Goal: Use online tool/utility: Utilize a website feature to perform a specific function

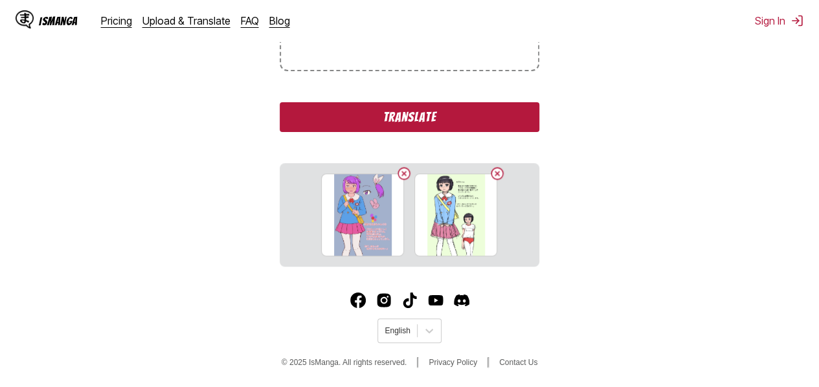
scroll to position [333, 0]
click at [484, 119] on button "Translate" at bounding box center [409, 117] width 259 height 30
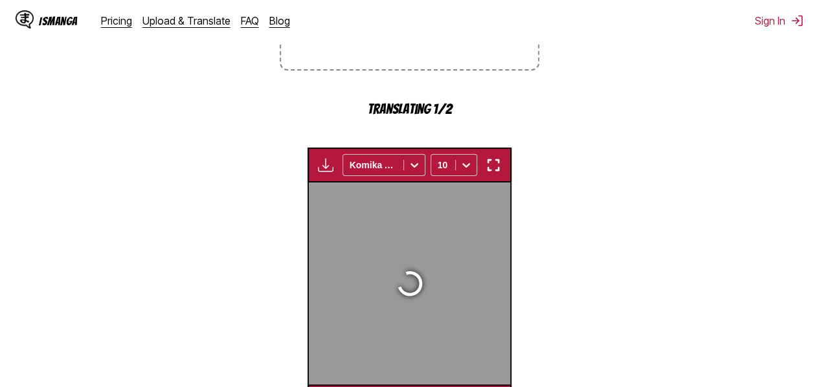
scroll to position [430, 0]
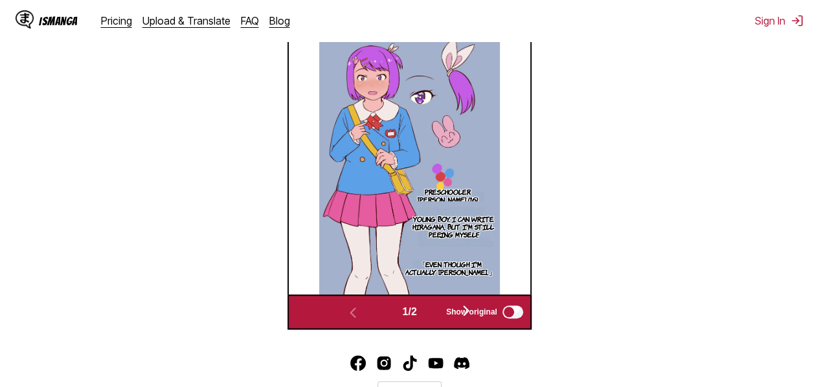
click at [471, 312] on span "Show original" at bounding box center [471, 312] width 51 height 9
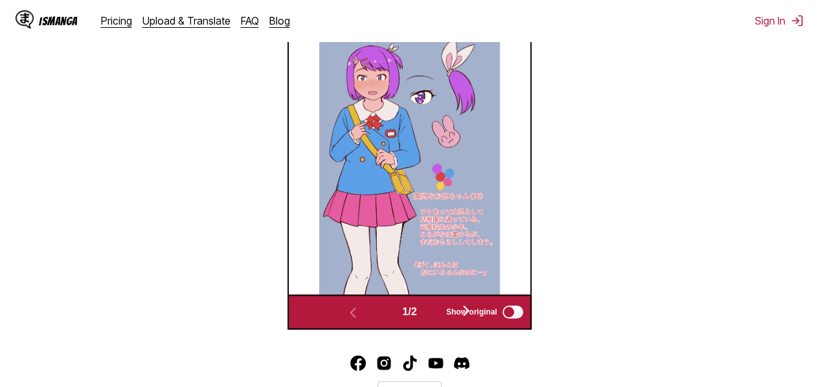
click at [471, 312] on span "Show original" at bounding box center [471, 312] width 51 height 9
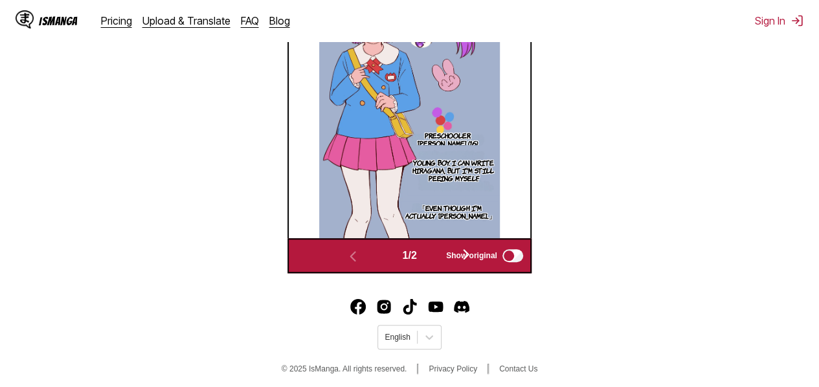
scroll to position [490, 0]
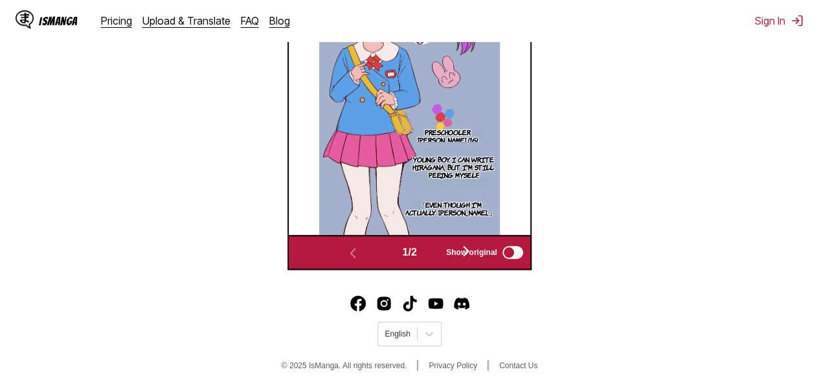
click at [469, 254] on span "Show original" at bounding box center [471, 252] width 51 height 9
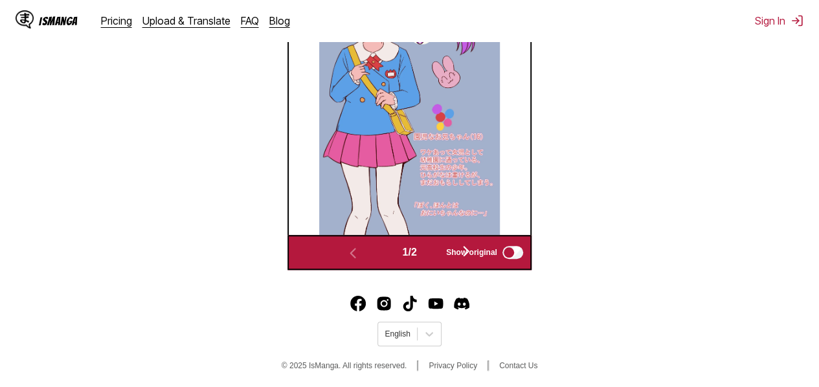
click at [469, 254] on span "Show original" at bounding box center [471, 252] width 51 height 9
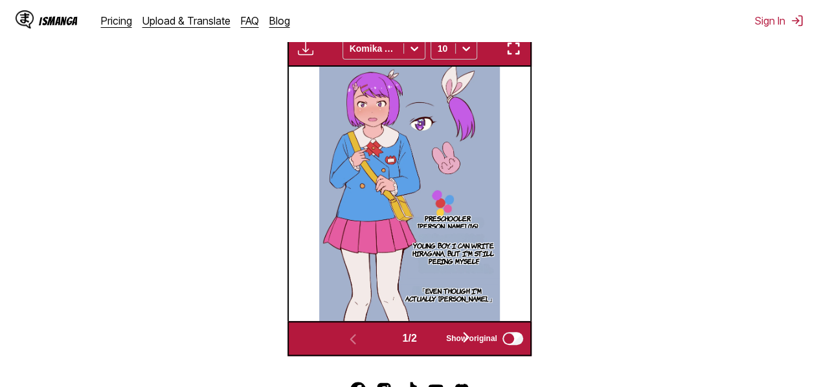
scroll to position [403, 0]
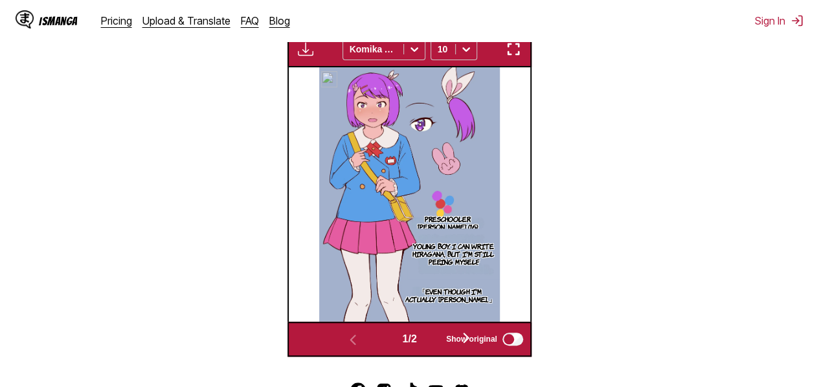
click at [426, 183] on img at bounding box center [409, 194] width 180 height 255
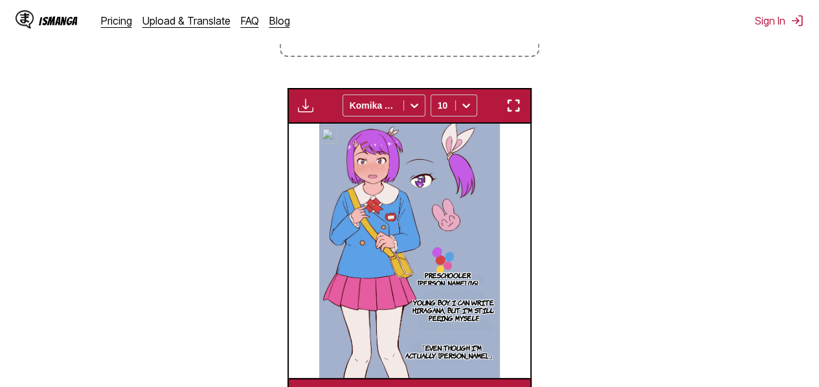
scroll to position [346, 0]
click at [556, 144] on section "From Japanese To English Drop files here, or click to browse. Max file size: 5M…" at bounding box center [409, 137] width 799 height 553
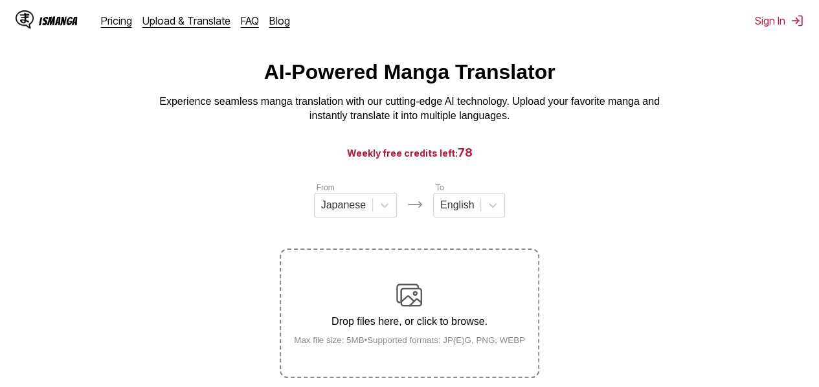
scroll to position [495, 0]
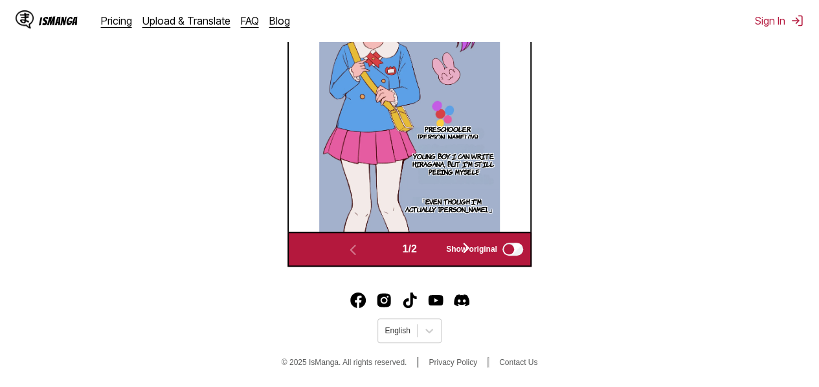
click at [405, 255] on span "1 / 2" at bounding box center [409, 250] width 14 height 12
click at [475, 252] on span "Show original" at bounding box center [471, 249] width 51 height 9
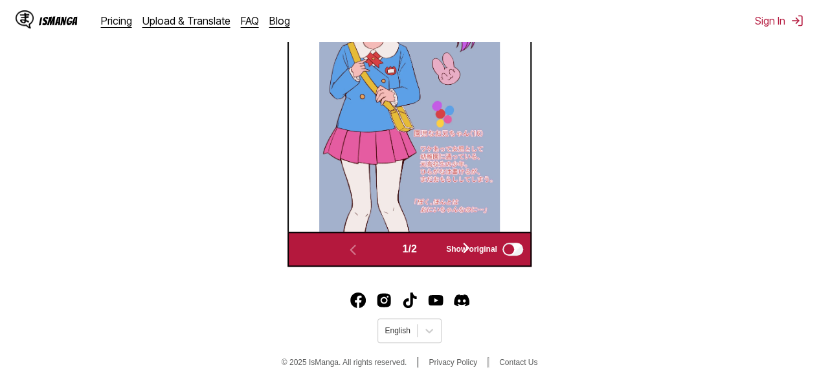
click at [468, 245] on span "Show original" at bounding box center [471, 249] width 51 height 9
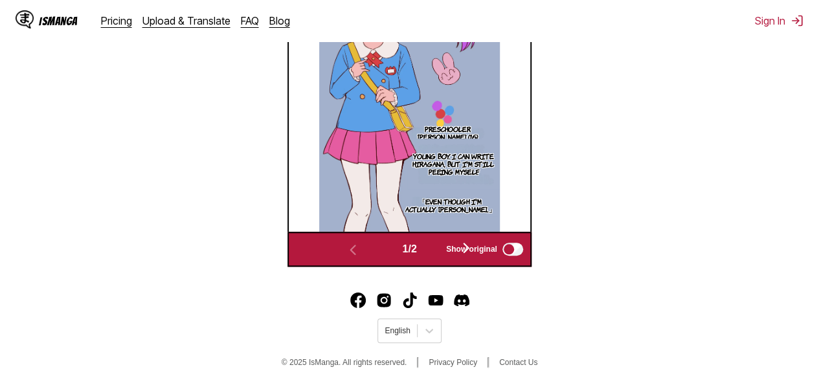
click at [468, 245] on span "Show original" at bounding box center [471, 249] width 51 height 9
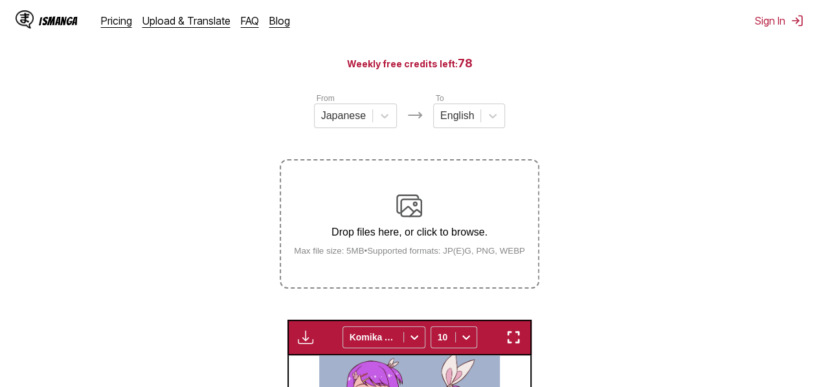
scroll to position [0, 0]
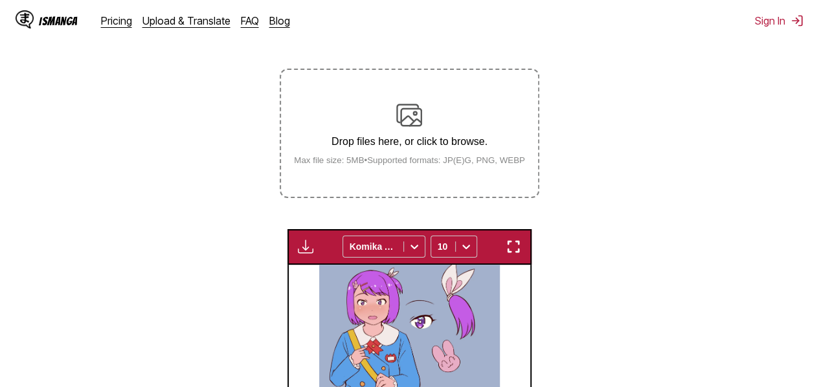
click at [508, 255] on img "button" at bounding box center [514, 247] width 16 height 16
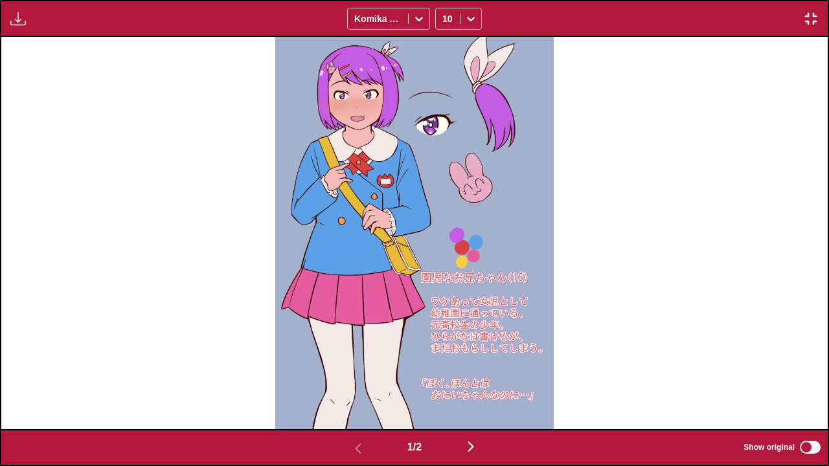
scroll to position [0, 826]
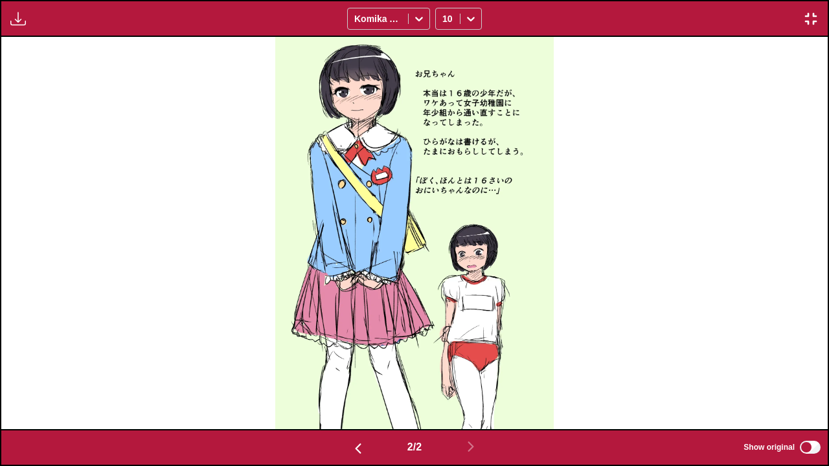
click at [610, 218] on div "[PERSON_NAME] He was actually a [DEMOGRAPHIC_DATA] boy, but for some reason he …" at bounding box center [414, 233] width 826 height 392
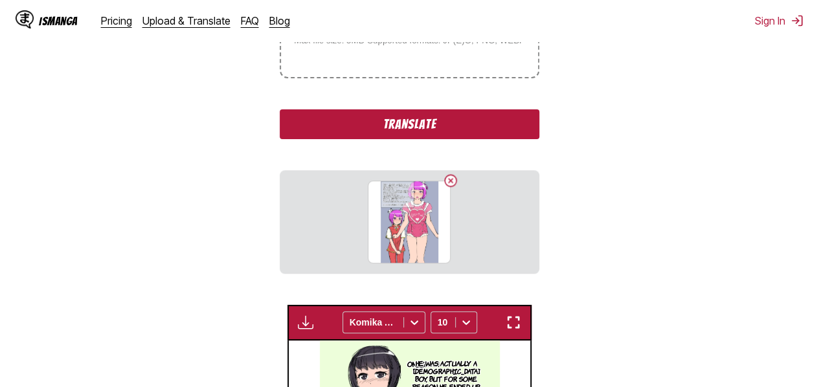
scroll to position [335, 0]
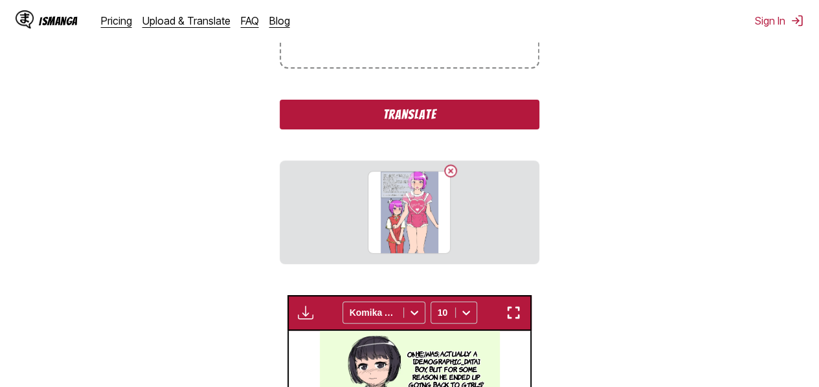
click at [471, 112] on button "Translate" at bounding box center [409, 115] width 259 height 30
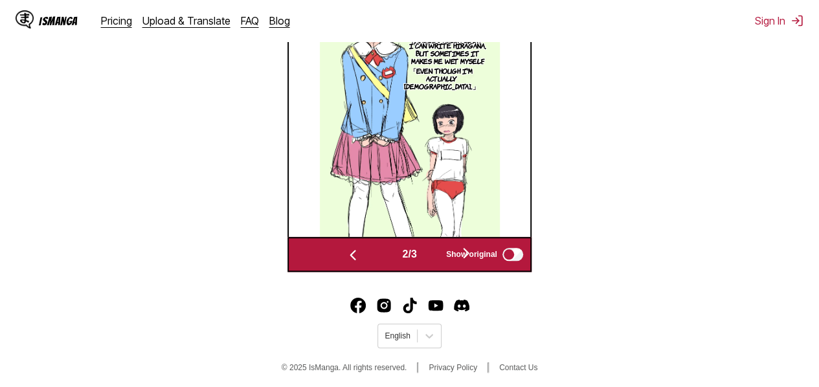
scroll to position [541, 0]
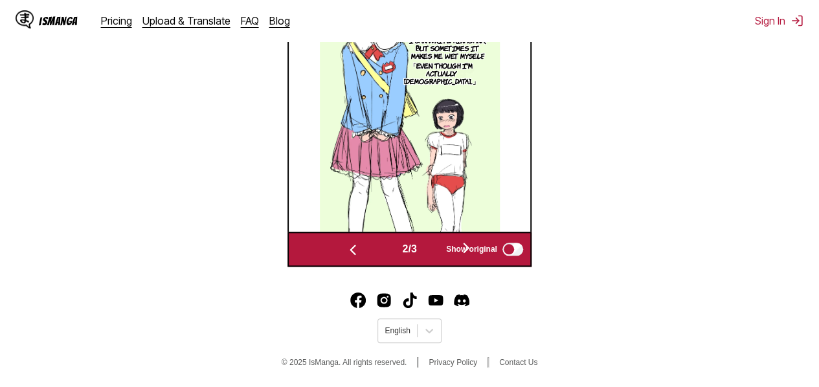
click at [475, 181] on img at bounding box center [410, 104] width 180 height 255
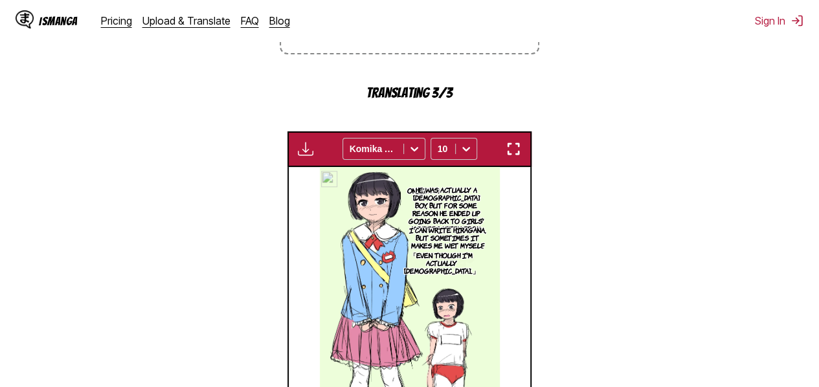
scroll to position [348, 0]
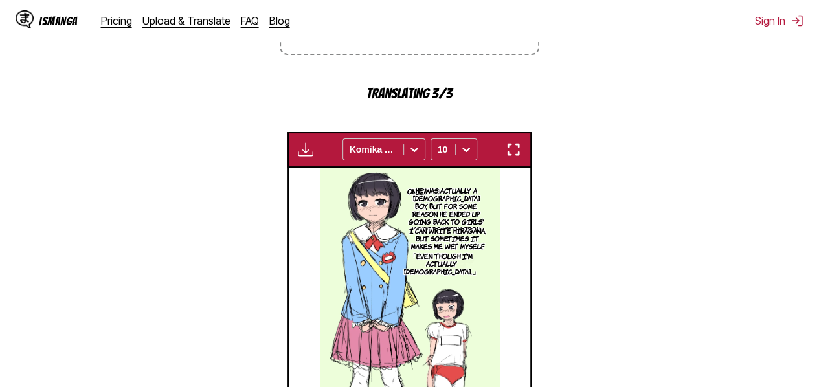
click at [519, 142] on button "button" at bounding box center [513, 149] width 23 height 17
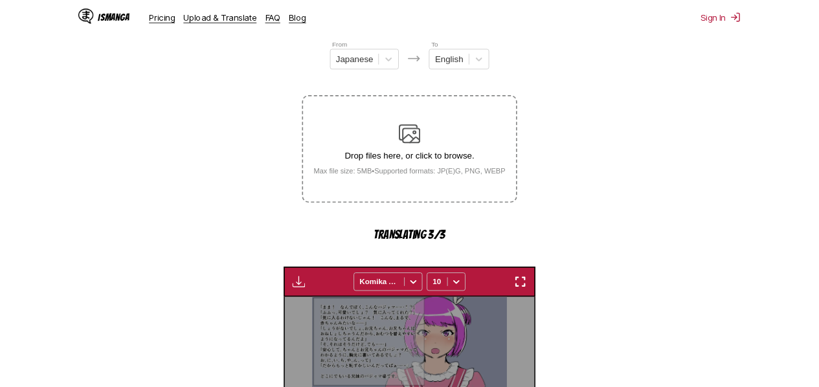
scroll to position [0, 482]
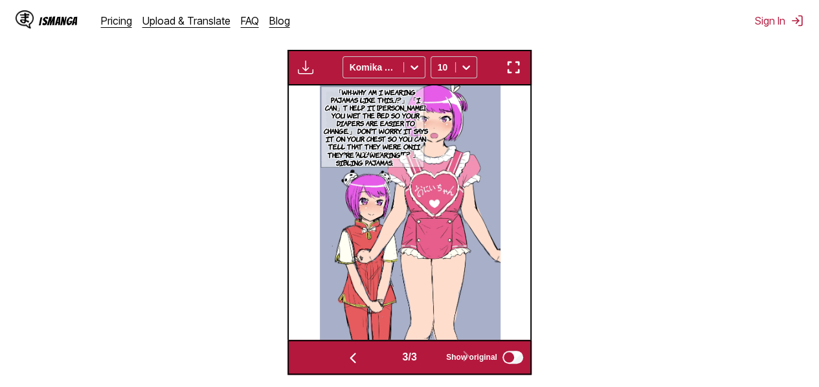
click at [509, 73] on img "button" at bounding box center [514, 68] width 16 height 16
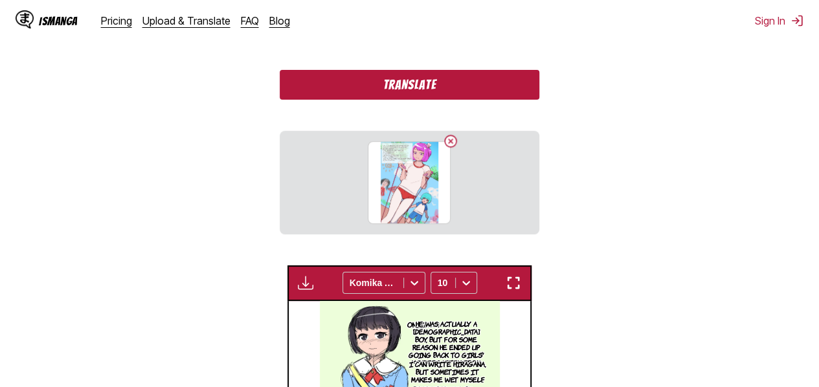
scroll to position [342, 0]
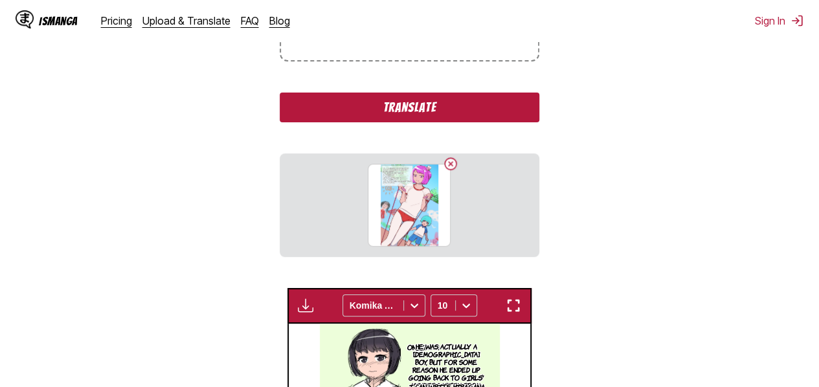
click at [368, 106] on button "Translate" at bounding box center [409, 108] width 259 height 30
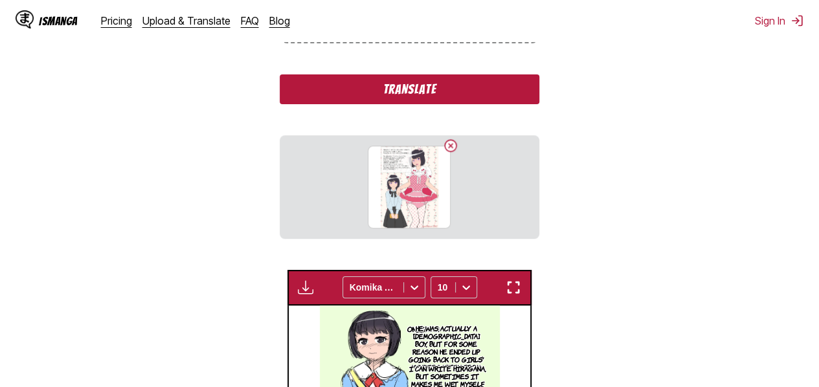
scroll to position [359, 0]
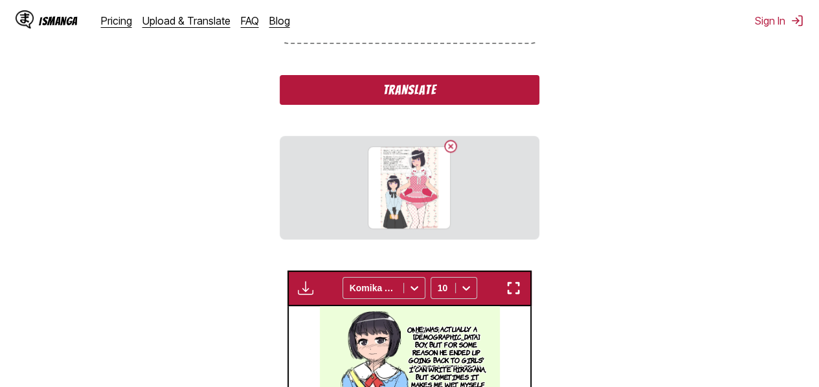
click at [516, 90] on button "Translate" at bounding box center [409, 90] width 259 height 30
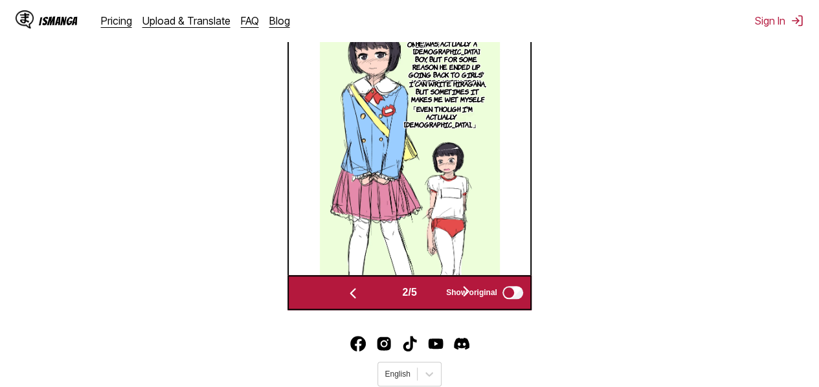
scroll to position [428, 0]
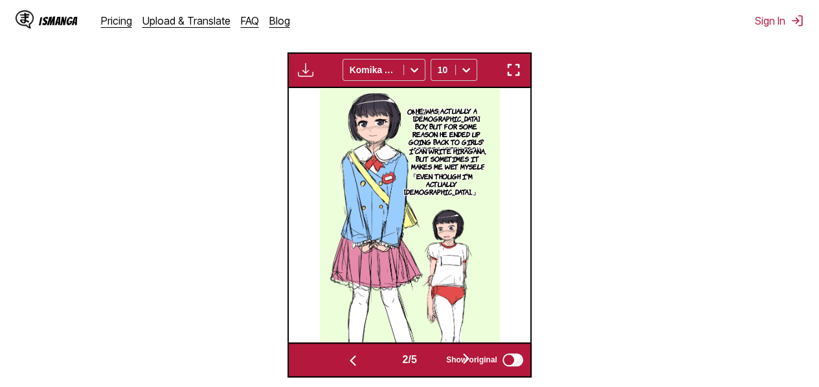
click at [517, 78] on img "button" at bounding box center [514, 70] width 16 height 16
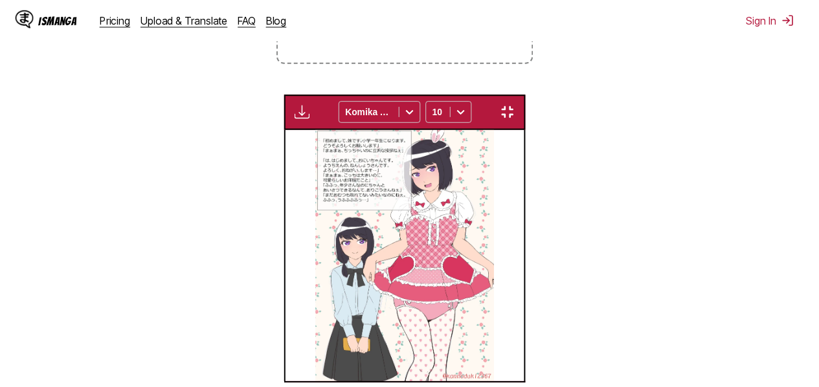
scroll to position [0, 965]
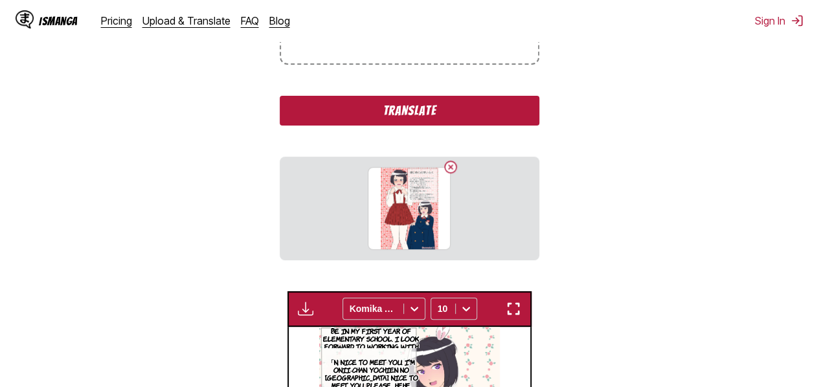
click at [457, 113] on button "Translate" at bounding box center [409, 111] width 259 height 30
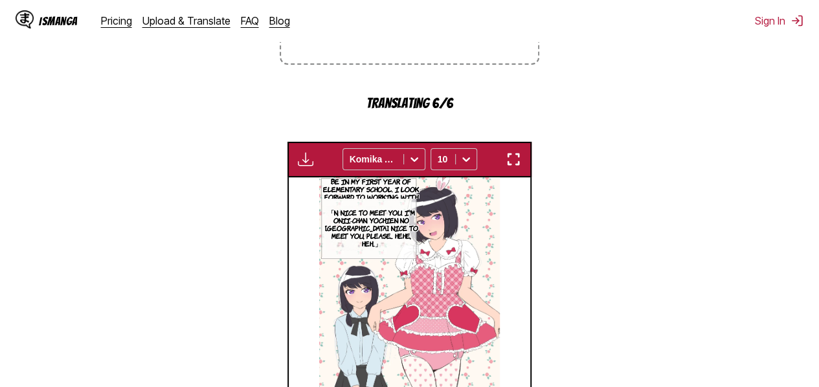
click at [515, 161] on img "button" at bounding box center [514, 160] width 16 height 16
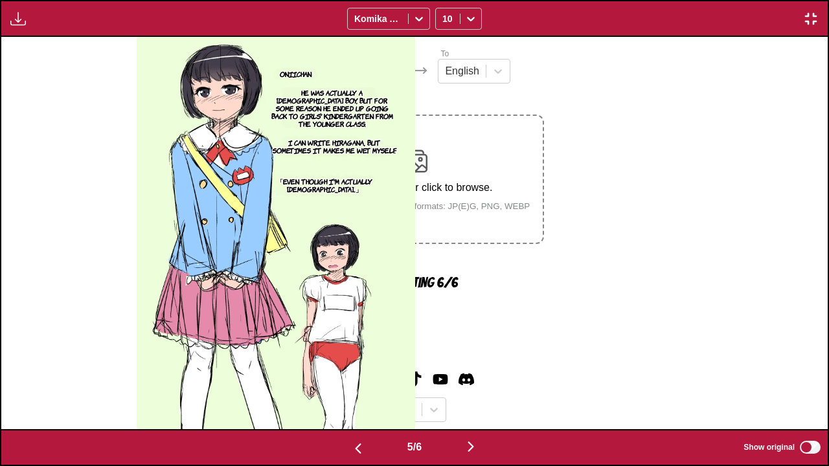
scroll to position [0, 3305]
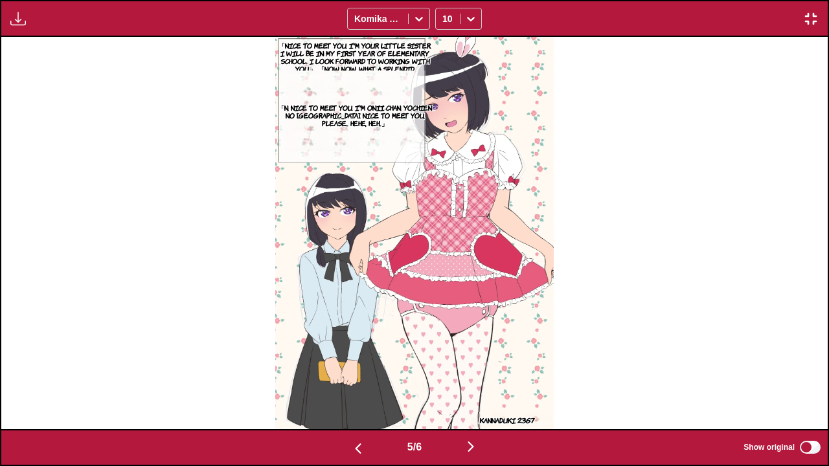
click at [459, 274] on img at bounding box center [414, 233] width 278 height 392
click at [467, 387] on img "button" at bounding box center [471, 447] width 16 height 16
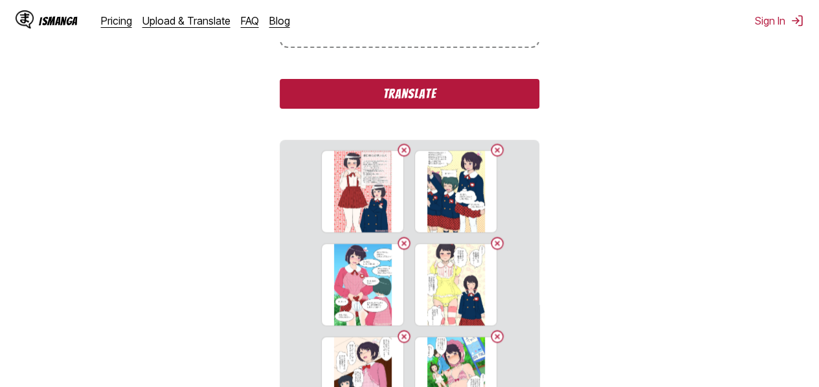
scroll to position [337, 0]
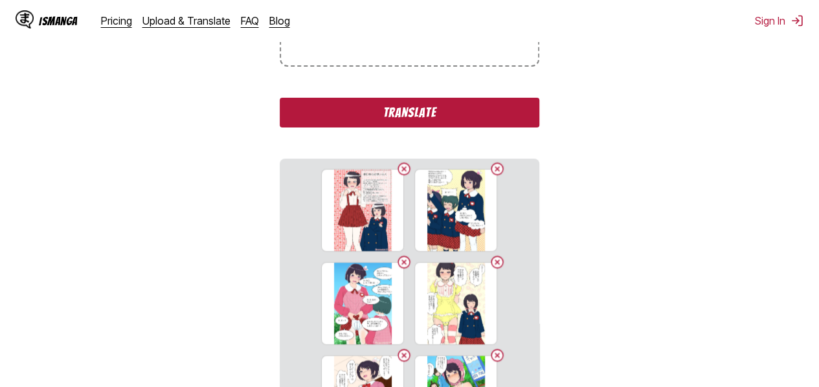
click at [511, 122] on button "Translate" at bounding box center [409, 113] width 259 height 30
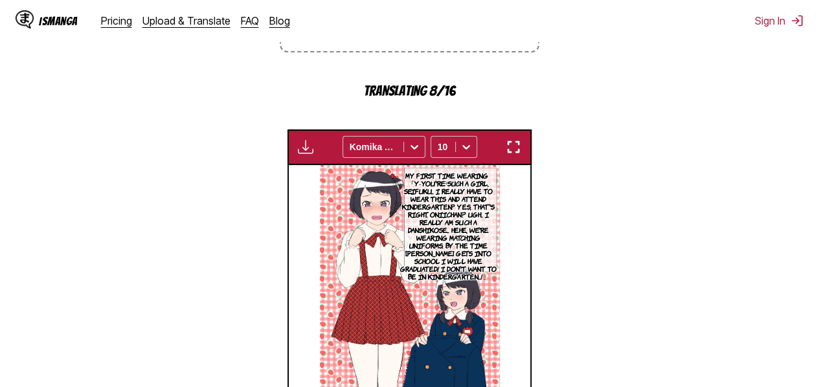
scroll to position [350, 0]
click at [506, 155] on img "button" at bounding box center [514, 148] width 16 height 16
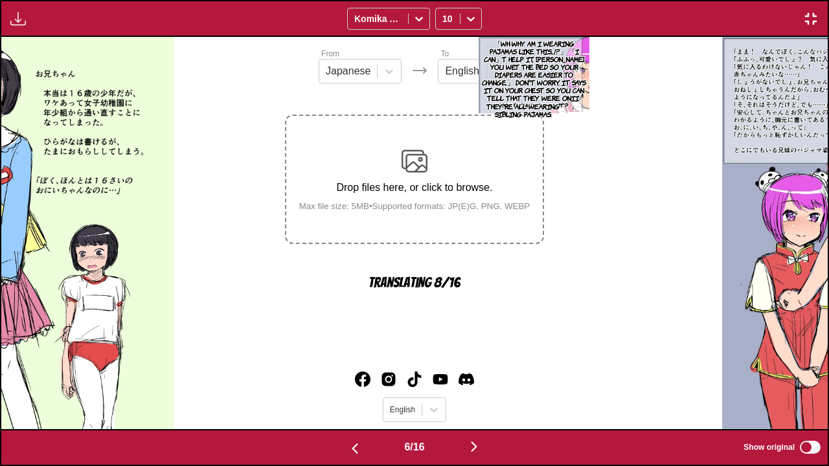
scroll to position [0, 4132]
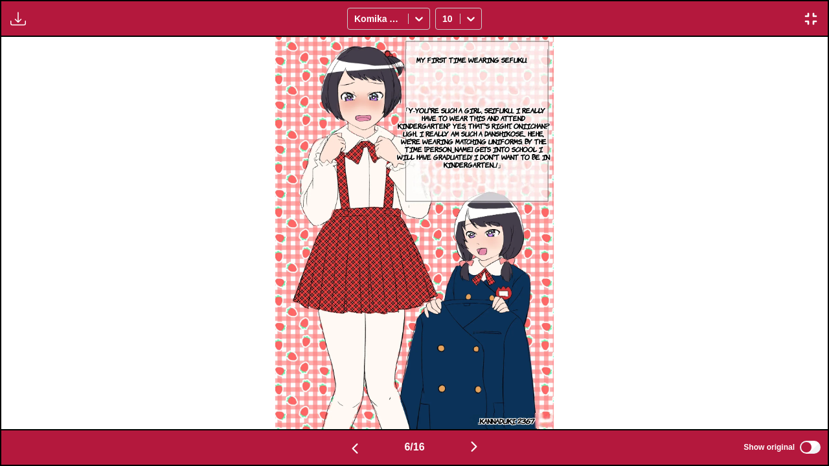
click at [481, 387] on img "button" at bounding box center [474, 447] width 16 height 16
click at [356, 387] on button "button" at bounding box center [355, 447] width 78 height 19
click at [475, 387] on button "button" at bounding box center [474, 447] width 78 height 19
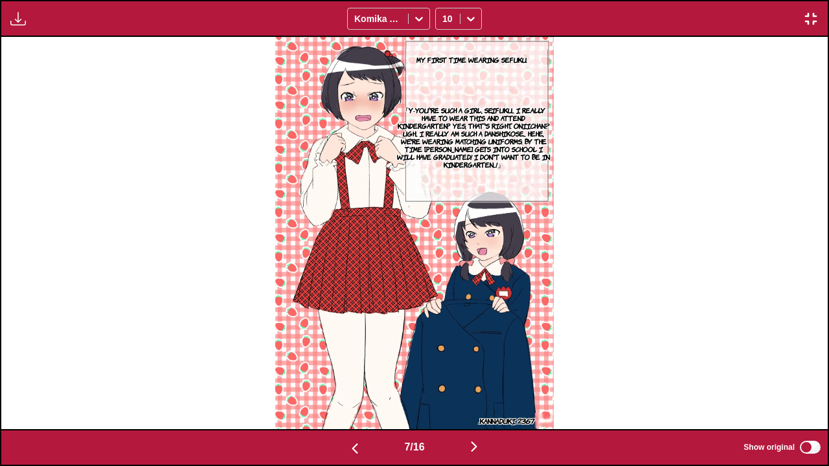
click at [475, 387] on button "button" at bounding box center [474, 447] width 78 height 19
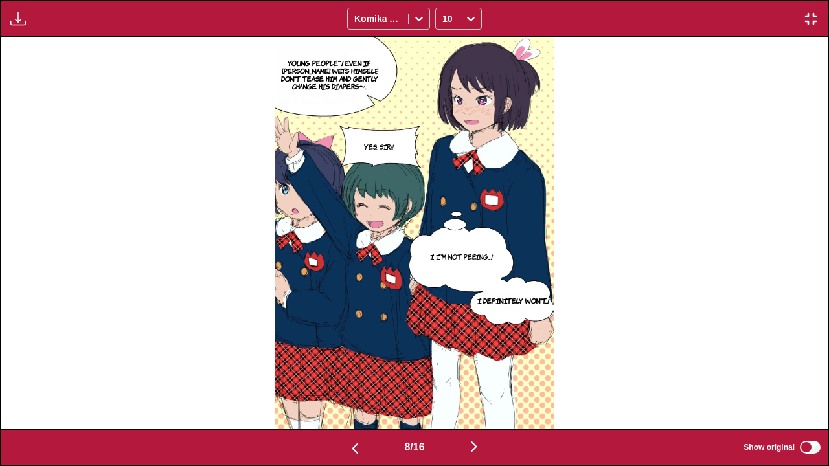
click at [599, 339] on div "Young people~! Even if [PERSON_NAME] wets himself, don't tease him and gently c…" at bounding box center [414, 233] width 826 height 392
click at [563, 300] on div "Young people~! Even if [PERSON_NAME] wets himself, don't tease him and gently c…" at bounding box center [414, 233] width 826 height 392
click at [466, 387] on button "button" at bounding box center [474, 447] width 78 height 19
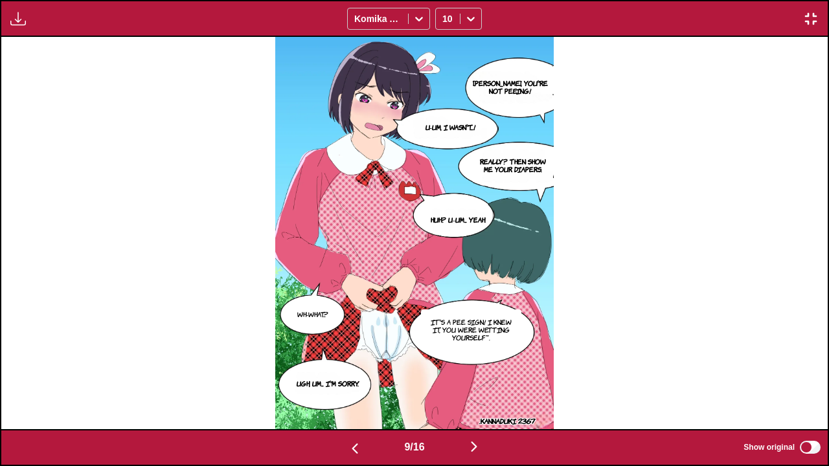
click at [466, 387] on button "button" at bounding box center [474, 447] width 78 height 19
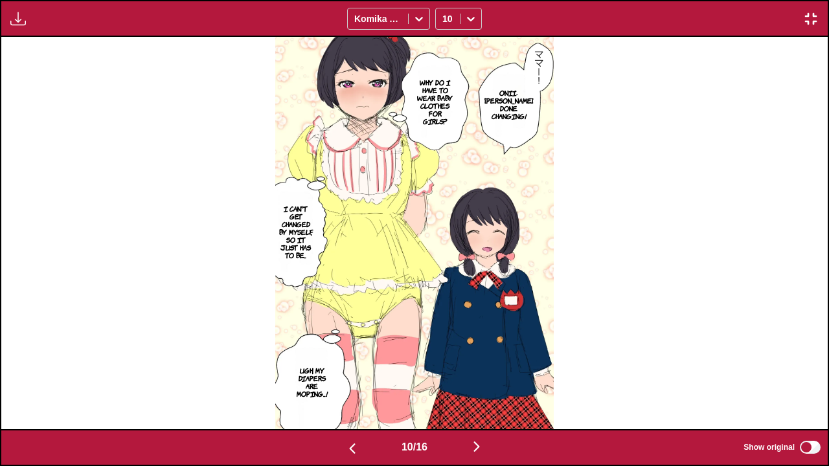
click at [466, 387] on button "button" at bounding box center [477, 447] width 78 height 19
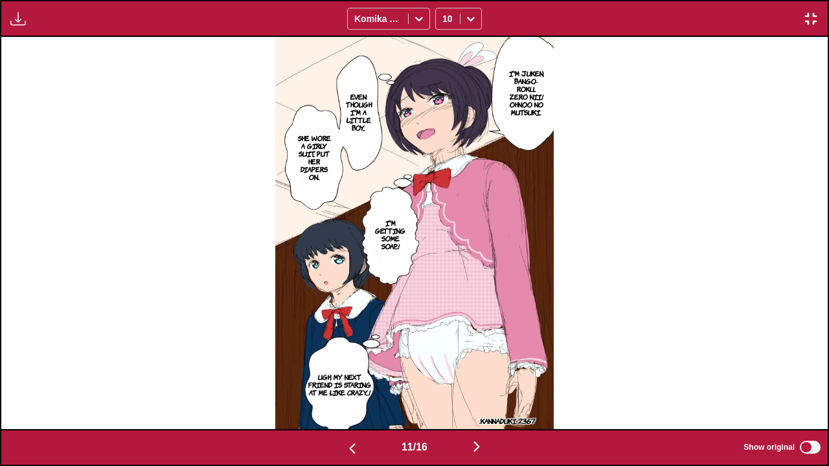
click at [466, 387] on button "button" at bounding box center [477, 447] width 78 height 19
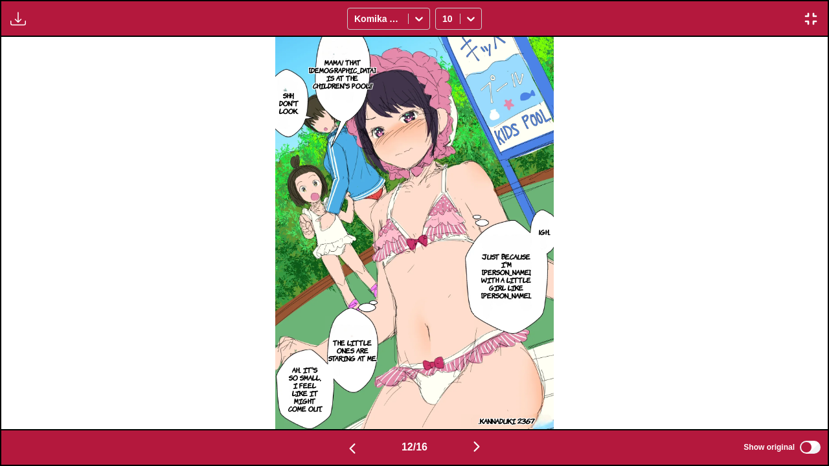
click at [466, 387] on button "button" at bounding box center [477, 447] width 78 height 19
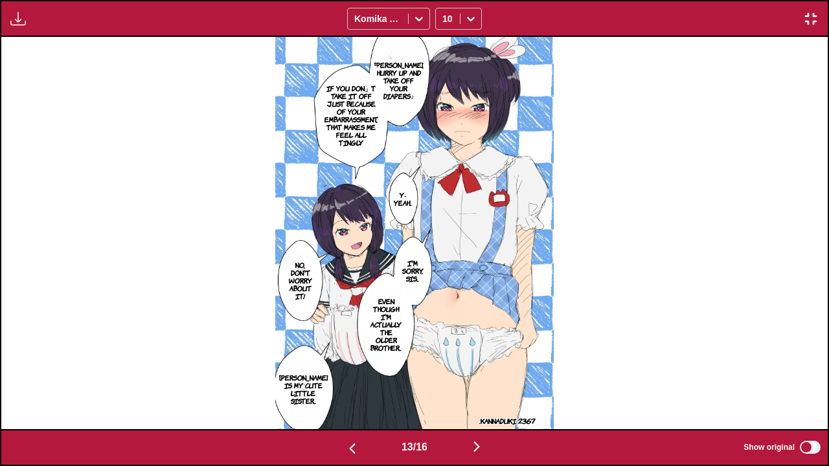
click at [466, 387] on button "button" at bounding box center [477, 447] width 78 height 19
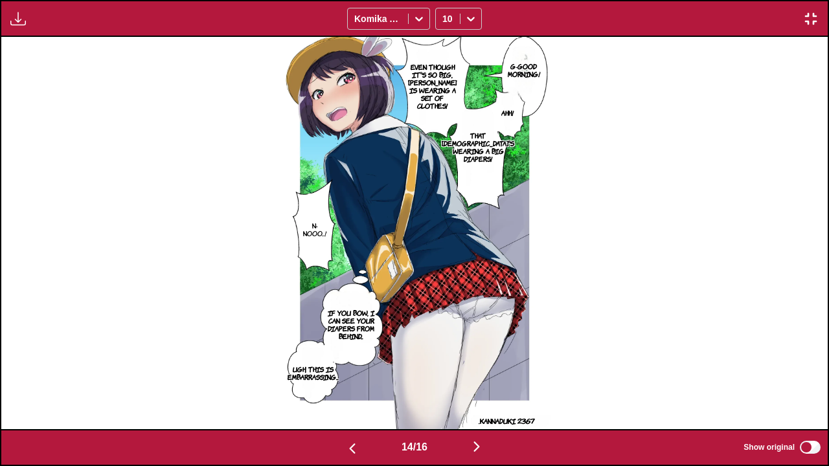
click at [466, 387] on button "button" at bounding box center [477, 447] width 78 height 19
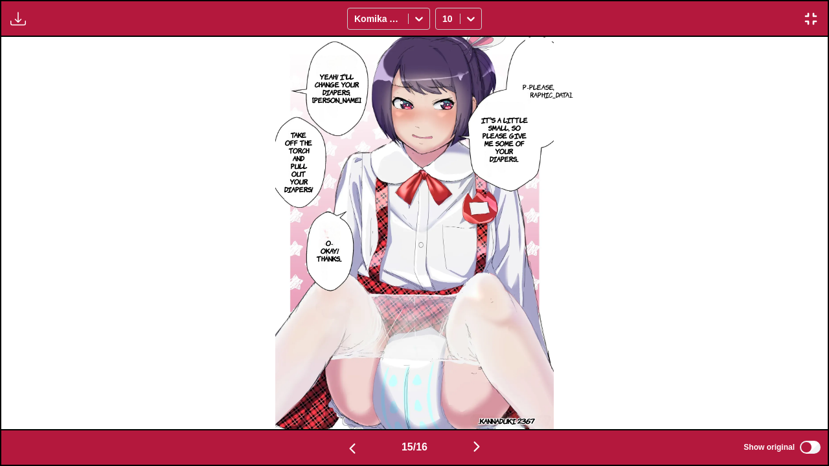
click at [466, 387] on button "button" at bounding box center [477, 447] width 78 height 19
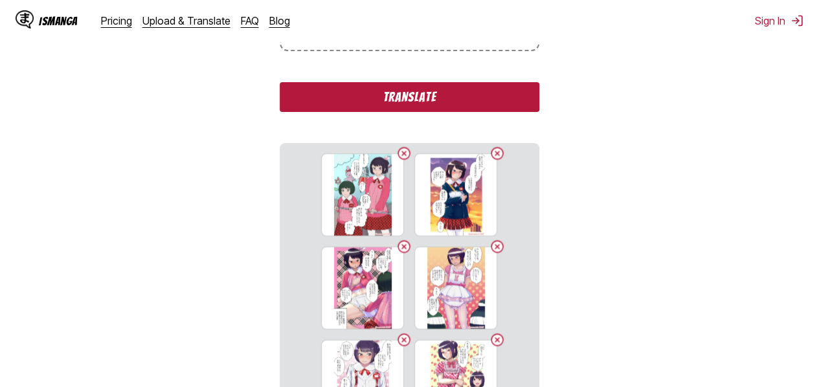
scroll to position [353, 0]
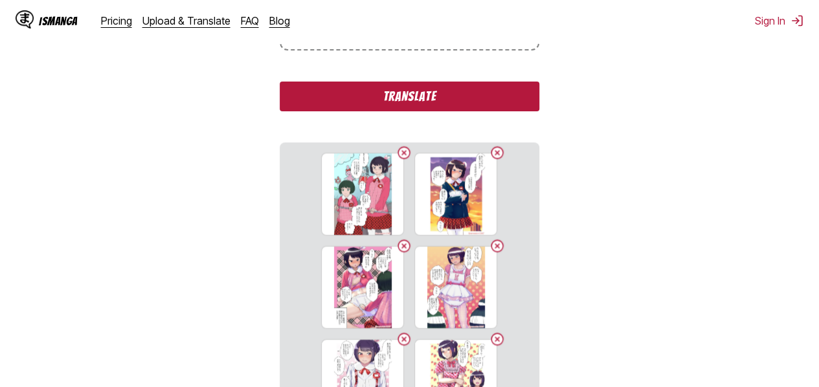
click at [509, 108] on button "Translate" at bounding box center [409, 97] width 259 height 30
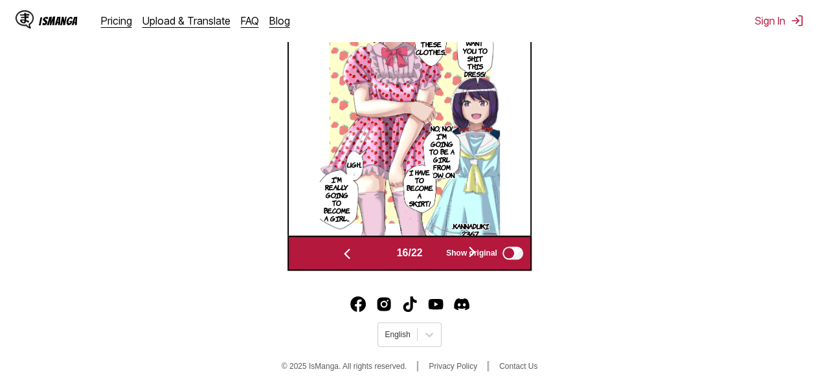
scroll to position [541, 0]
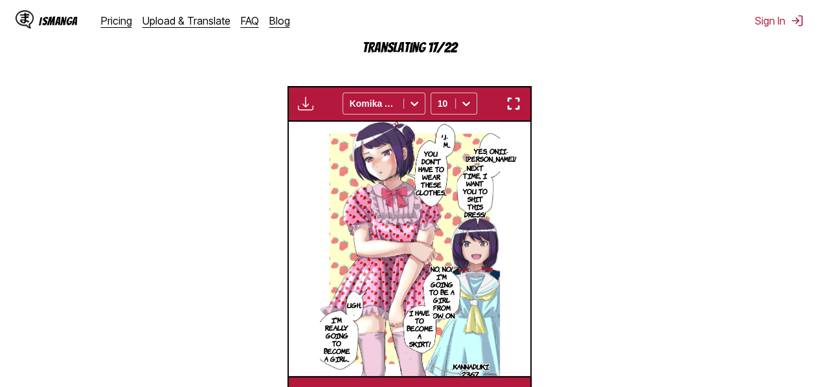
click at [510, 104] on img "button" at bounding box center [514, 104] width 16 height 16
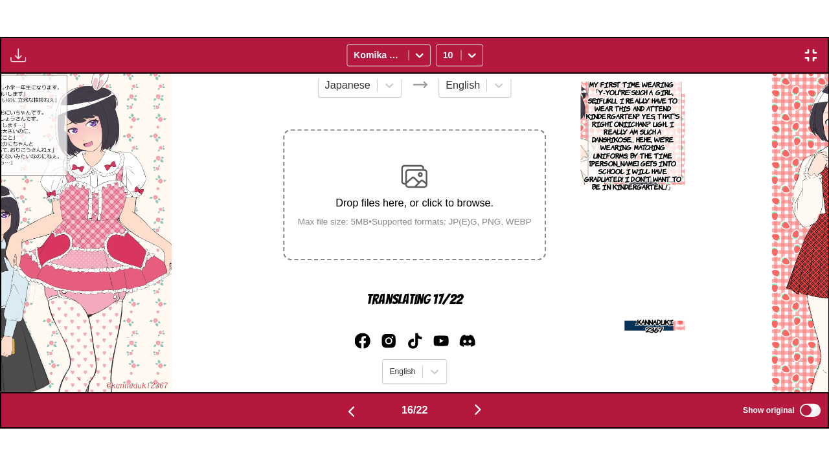
scroll to position [0, 12396]
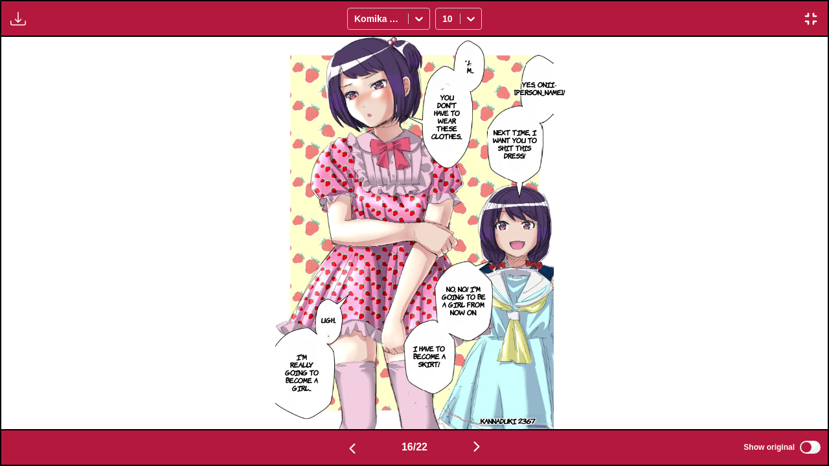
click at [506, 242] on img at bounding box center [414, 233] width 278 height 392
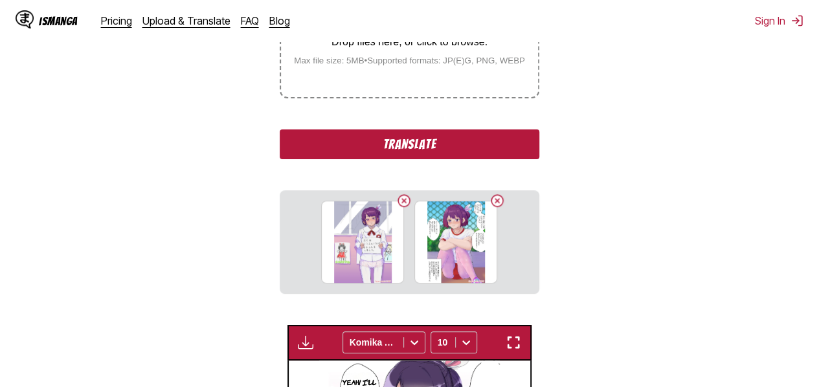
scroll to position [288, 0]
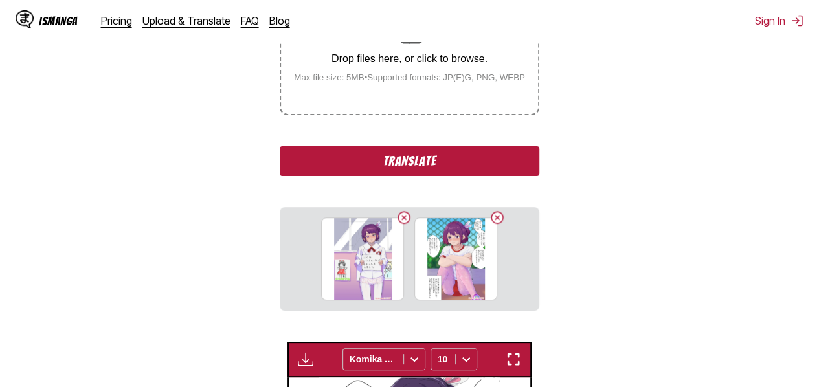
click at [420, 174] on button "Translate" at bounding box center [409, 161] width 259 height 30
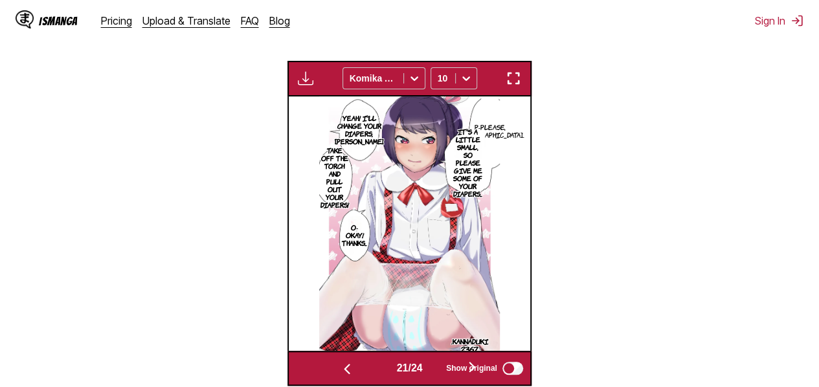
scroll to position [437, 0]
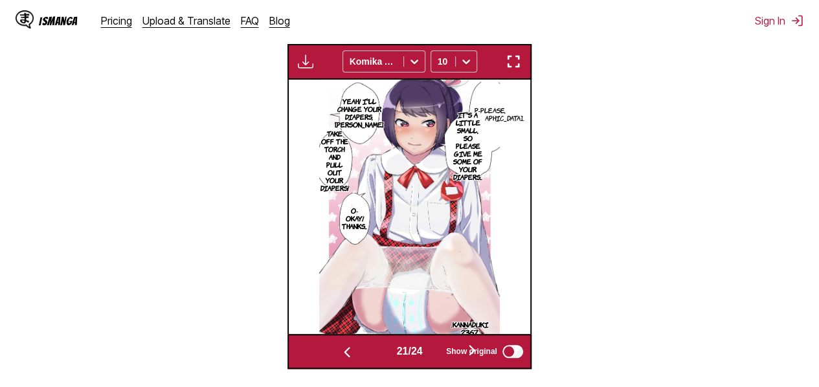
click at [512, 58] on img "button" at bounding box center [514, 62] width 16 height 16
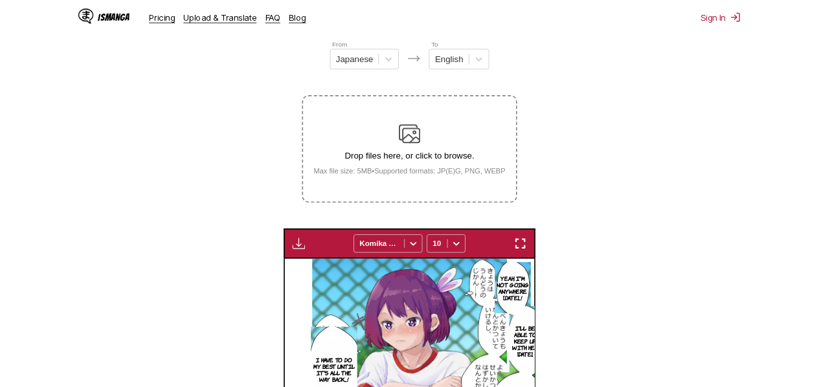
scroll to position [0, 5548]
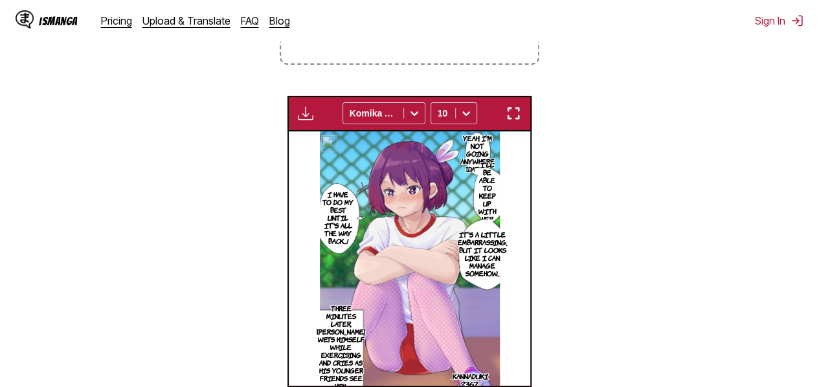
click at [428, 352] on img at bounding box center [410, 258] width 180 height 255
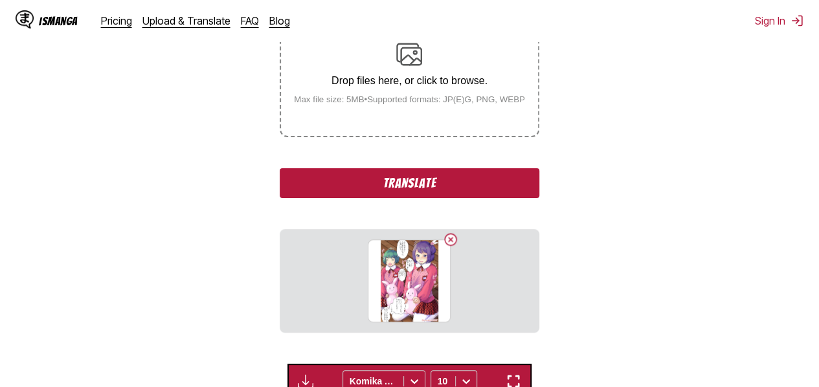
click at [453, 179] on button "Translate" at bounding box center [409, 183] width 259 height 30
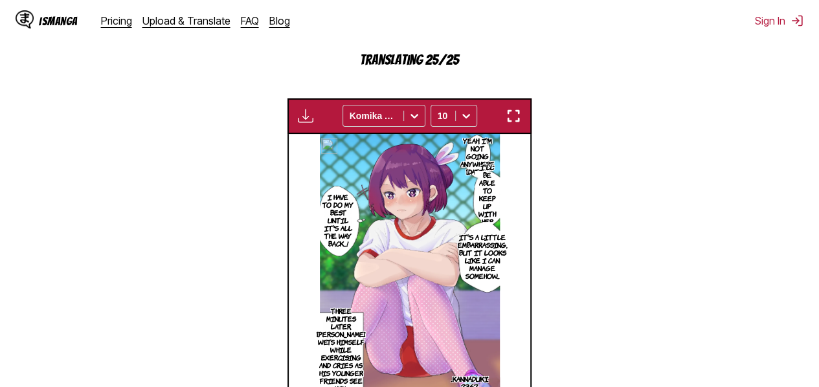
scroll to position [381, 0]
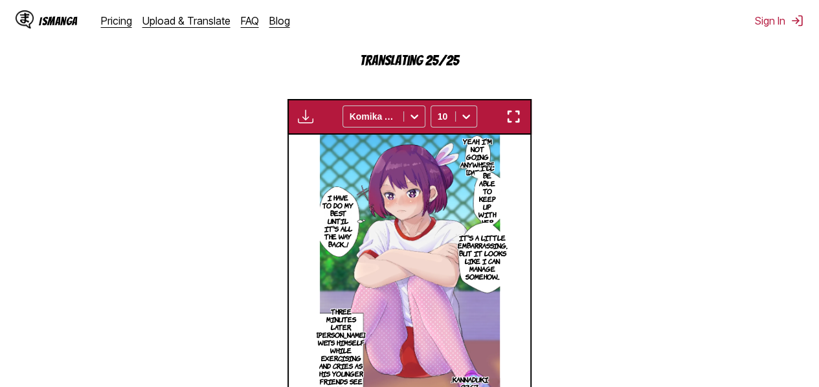
click at [509, 117] on img "button" at bounding box center [514, 117] width 16 height 16
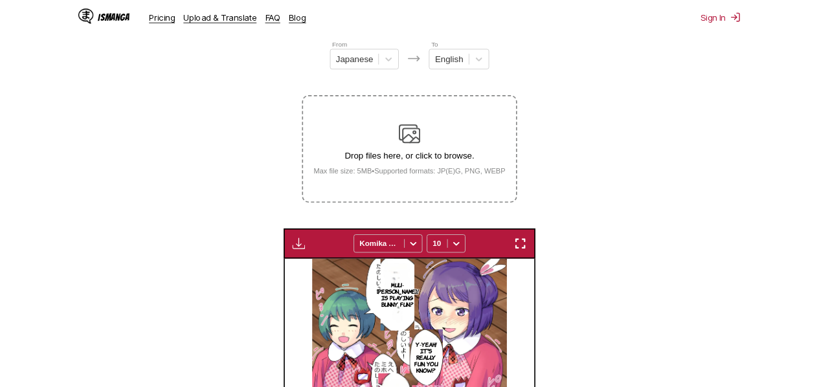
scroll to position [0, 5790]
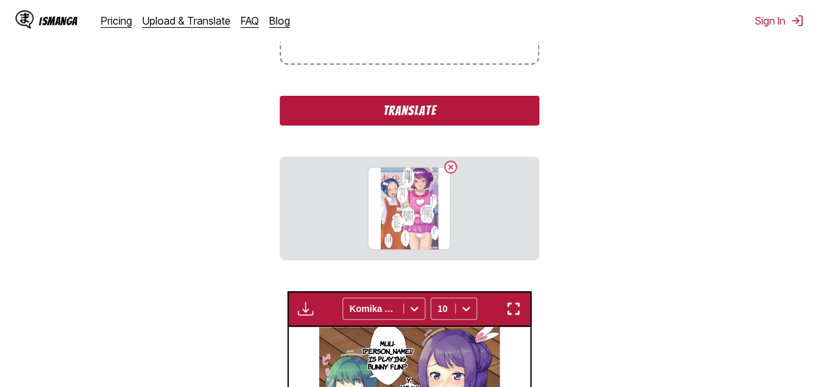
click at [467, 115] on button "Translate" at bounding box center [409, 111] width 259 height 30
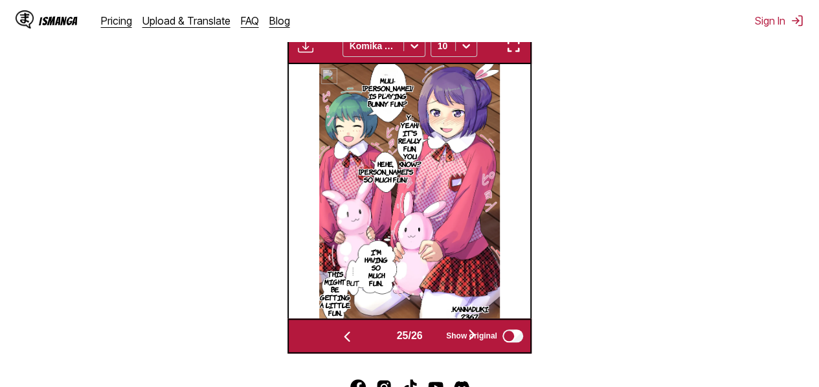
scroll to position [450, 0]
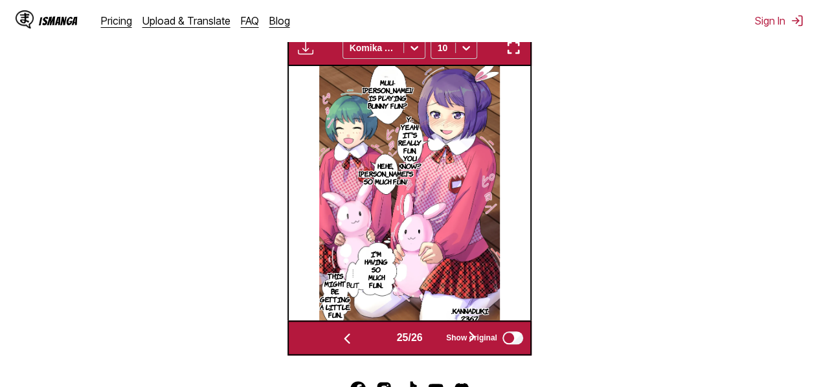
drag, startPoint x: 501, startPoint y: 50, endPoint x: 509, endPoint y: 50, distance: 7.8
click at [509, 50] on button "button" at bounding box center [513, 48] width 23 height 17
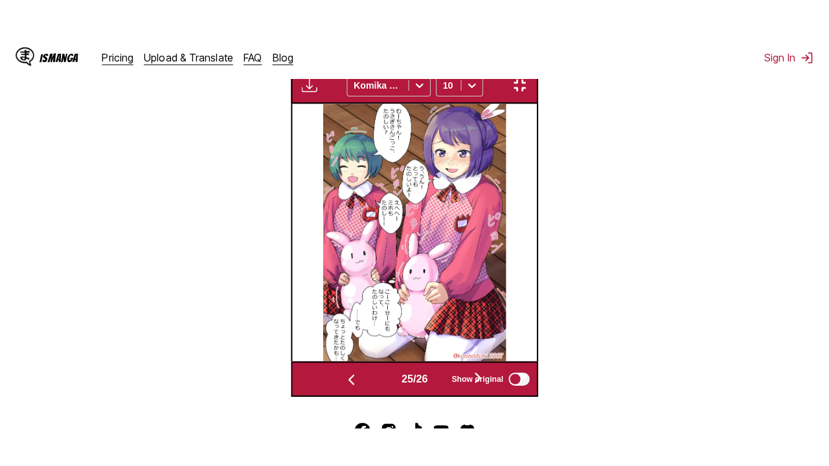
scroll to position [159, 0]
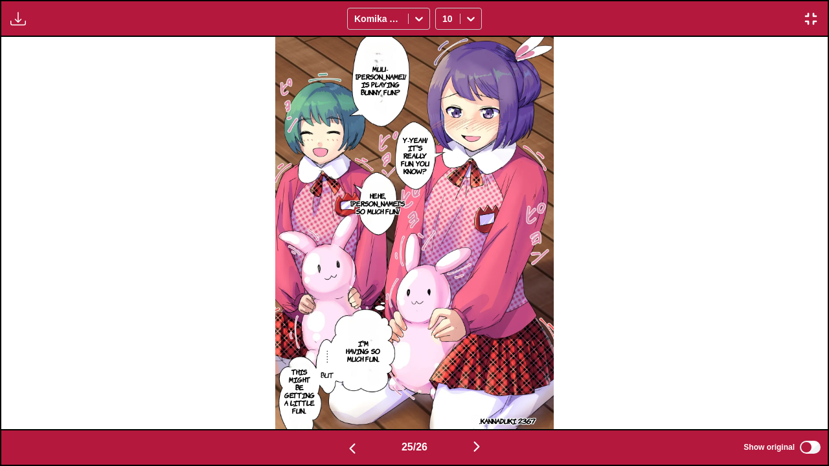
click at [509, 128] on div "Preschooler [PERSON_NAME] (16) [PERSON_NAME] Boy. I can write hiragana, but I'm…" at bounding box center [414, 233] width 829 height 392
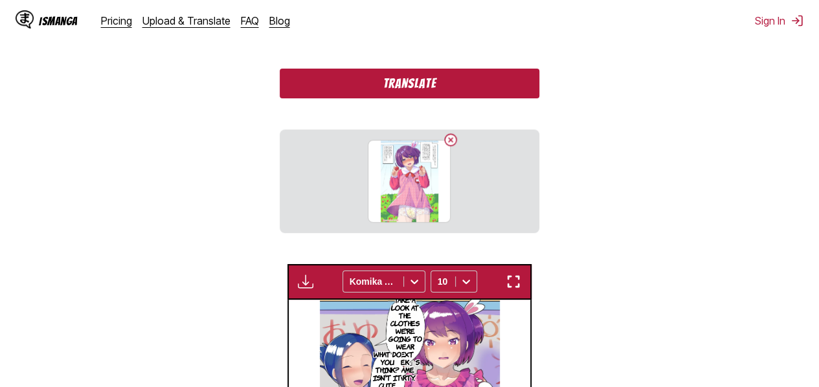
scroll to position [369, 0]
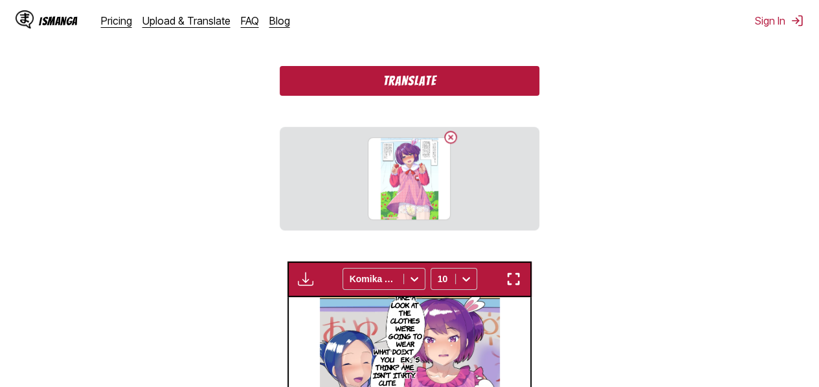
click at [510, 87] on button "Translate" at bounding box center [409, 81] width 259 height 30
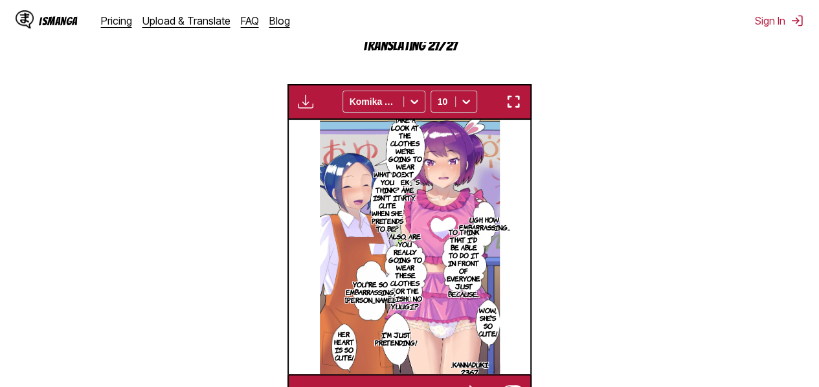
scroll to position [392, 0]
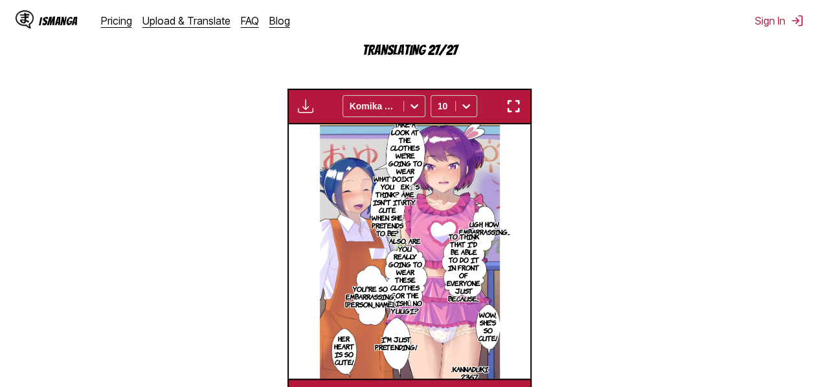
click at [516, 107] on img "button" at bounding box center [514, 106] width 16 height 16
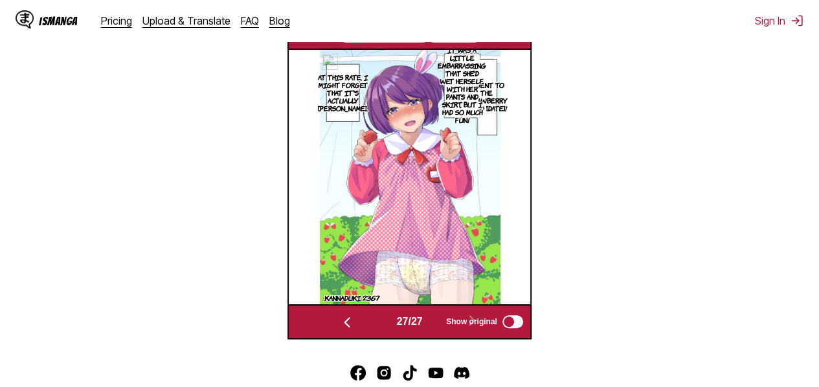
scroll to position [419, 0]
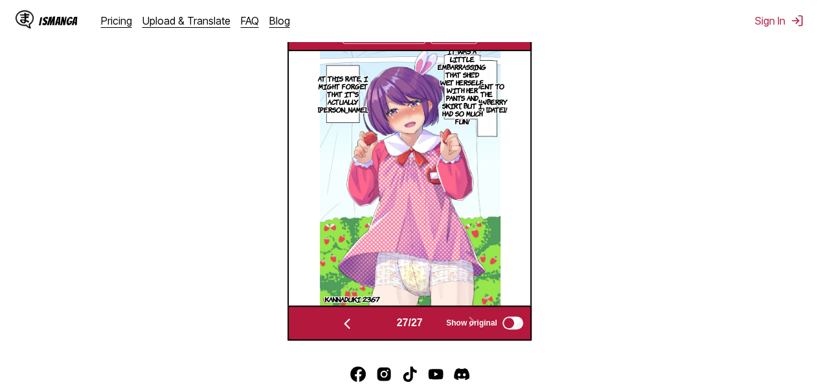
click at [339, 330] on img "button" at bounding box center [347, 324] width 16 height 16
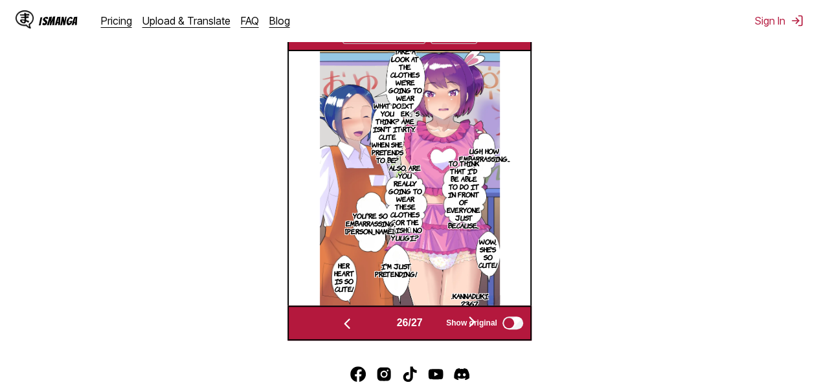
click at [339, 330] on img "button" at bounding box center [347, 324] width 16 height 16
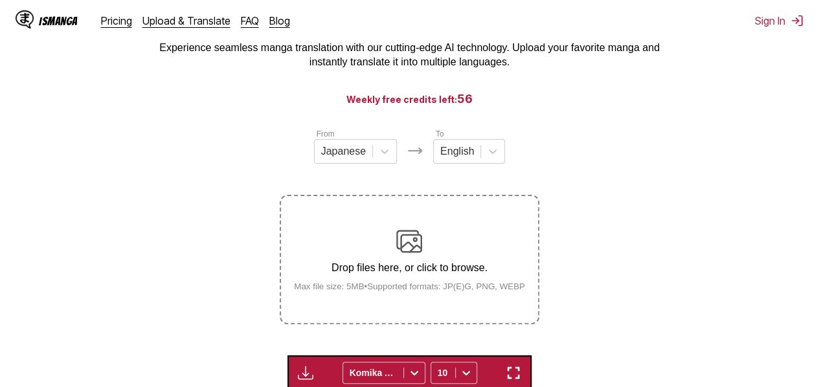
scroll to position [79, 0]
click at [618, 121] on main "AI-Powered Manga Translator Experience seamless manga translation with our cutt…" at bounding box center [409, 343] width 819 height 674
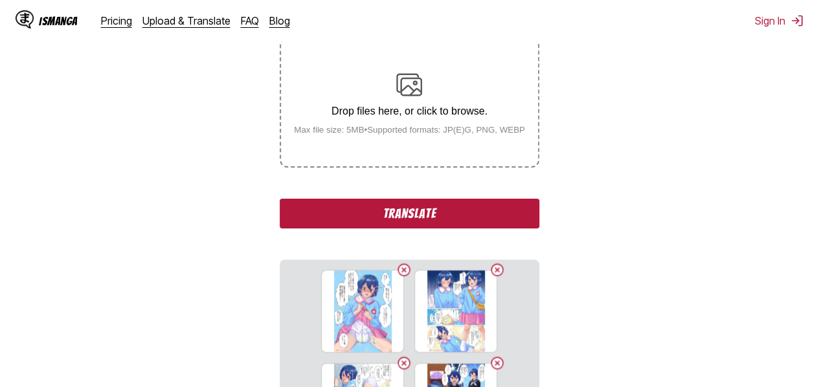
click at [472, 215] on button "Translate" at bounding box center [409, 214] width 259 height 30
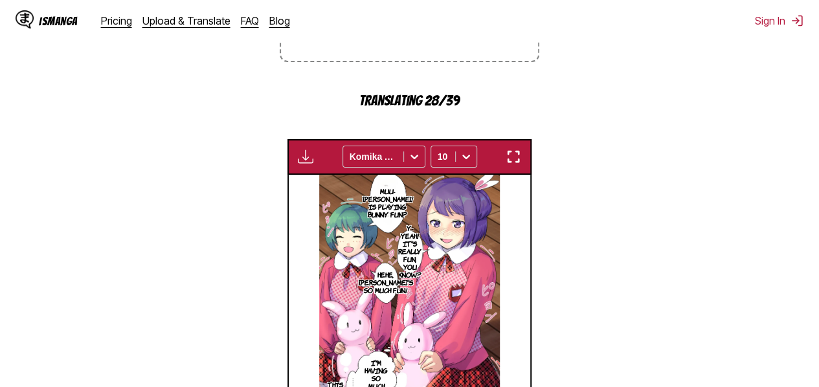
scroll to position [329, 0]
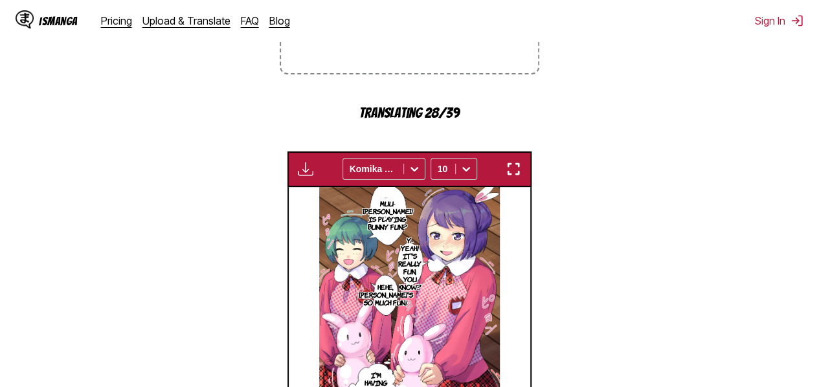
click at [513, 177] on button "button" at bounding box center [513, 169] width 23 height 17
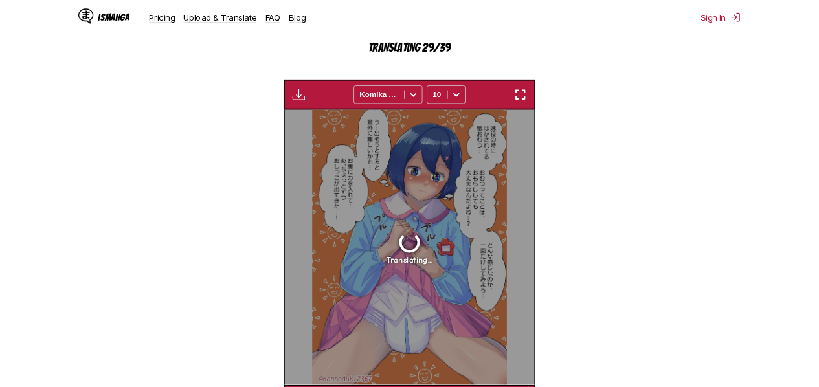
scroll to position [0, 7237]
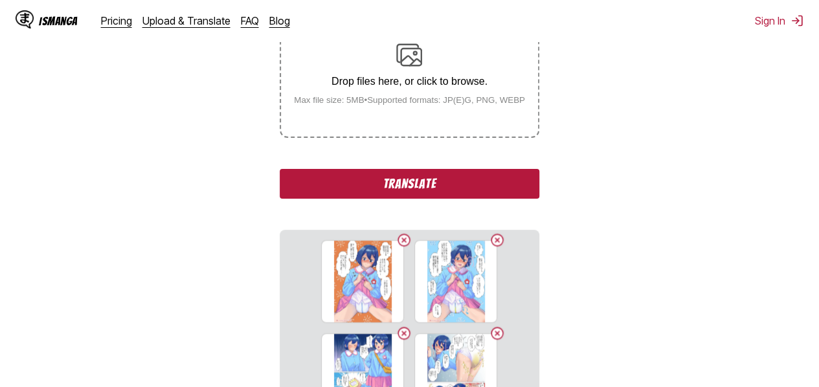
scroll to position [264, 0]
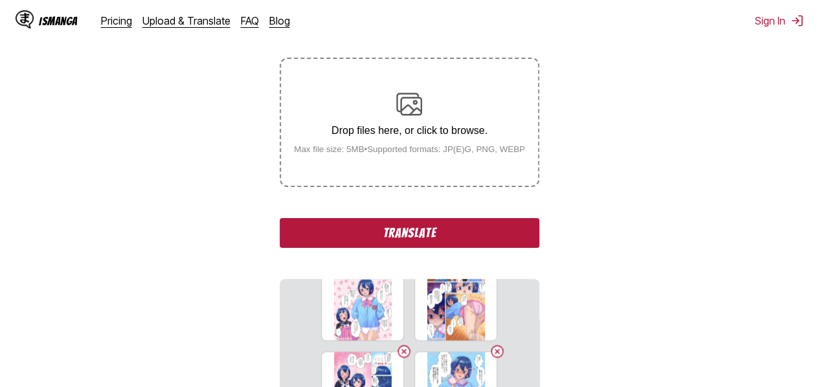
scroll to position [223, 0]
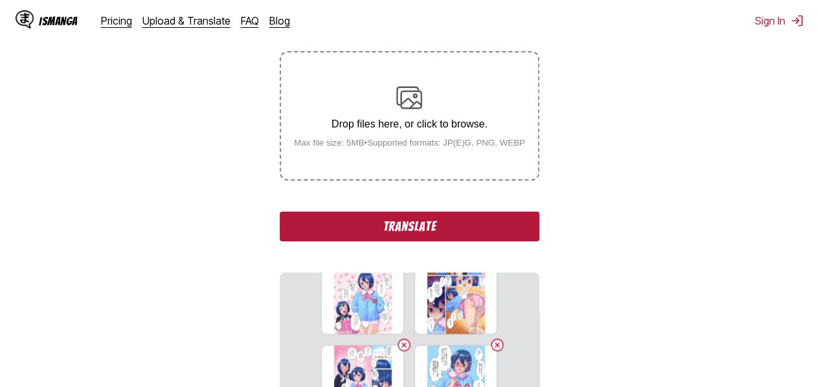
click at [519, 237] on button "Translate" at bounding box center [409, 227] width 259 height 30
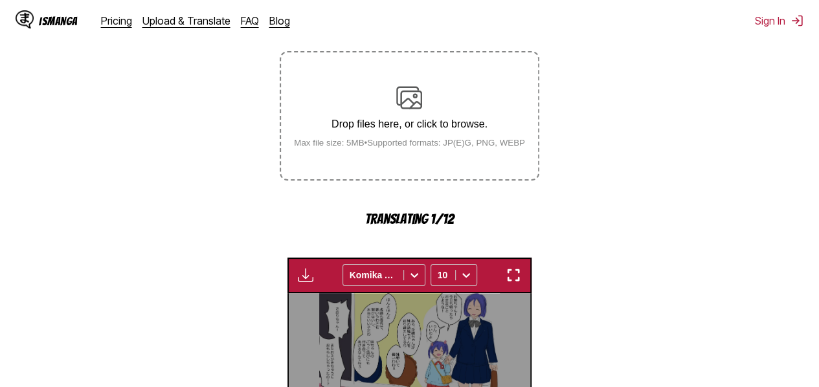
scroll to position [434, 0]
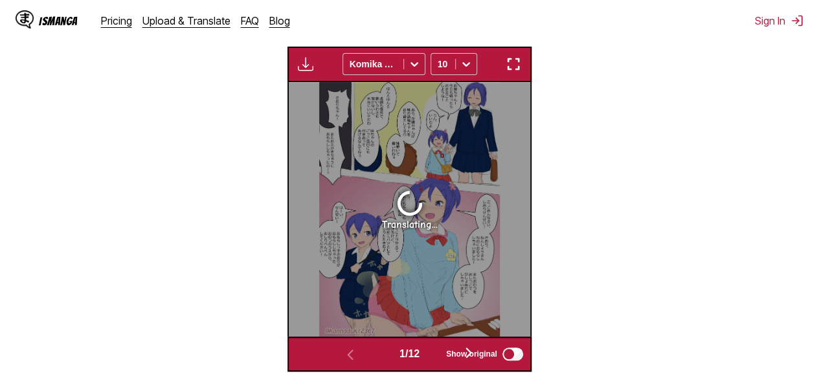
click at [510, 69] on img "button" at bounding box center [514, 64] width 16 height 16
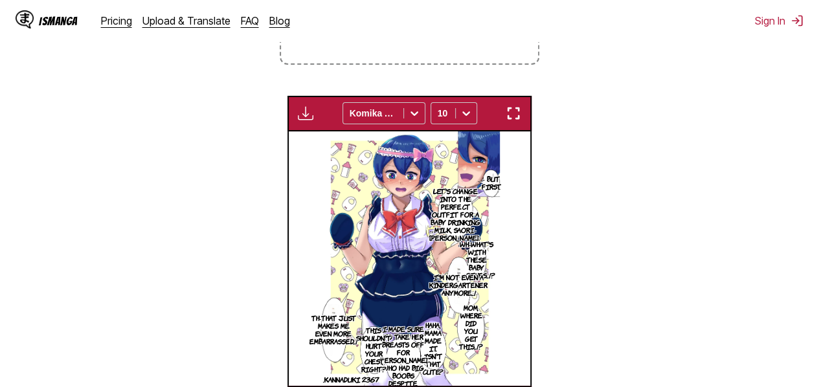
scroll to position [0, 2653]
